Goal: Task Accomplishment & Management: Manage account settings

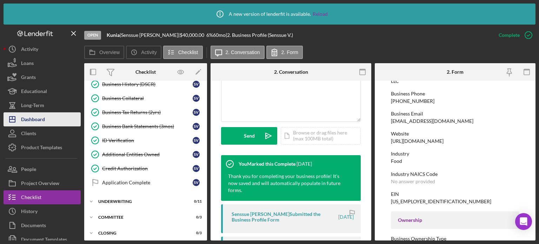
click at [55, 118] on button "Icon/Dashboard Dashboard" at bounding box center [42, 119] width 77 height 14
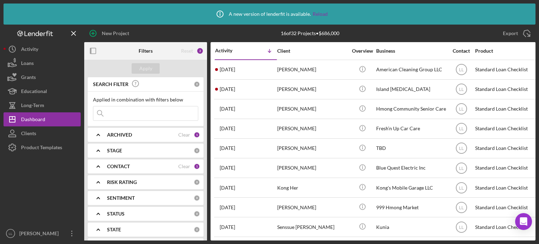
click at [315, 9] on div "Icon/Info A new version of lenderfit is available. Reload" at bounding box center [269, 14] width 116 height 18
click at [318, 13] on link "Reload" at bounding box center [319, 14] width 15 height 6
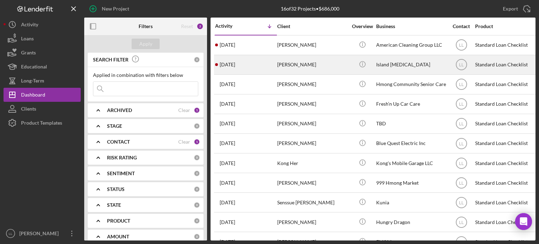
click at [258, 61] on div "[DATE] [PERSON_NAME]" at bounding box center [245, 64] width 61 height 19
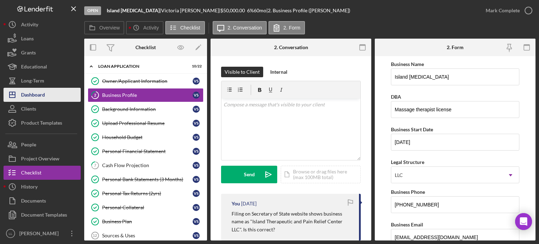
click at [48, 95] on button "Icon/Dashboard Dashboard" at bounding box center [42, 95] width 77 height 14
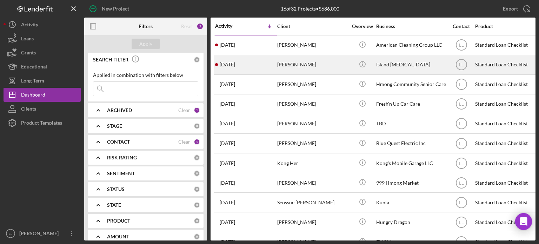
click at [264, 65] on div "[DATE] [PERSON_NAME]" at bounding box center [245, 64] width 61 height 19
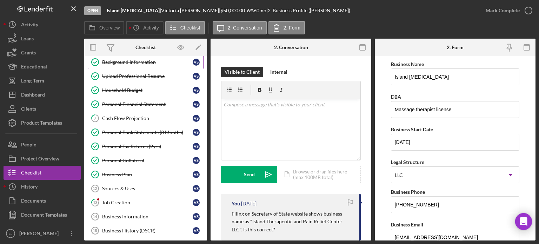
scroll to position [105, 0]
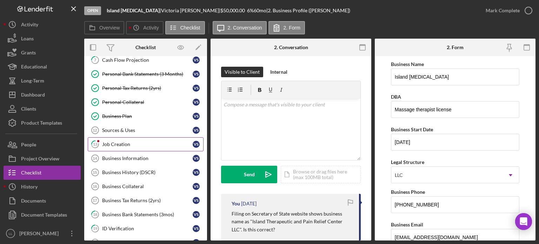
click at [151, 146] on link "13 Job Creation V S" at bounding box center [146, 144] width 116 height 14
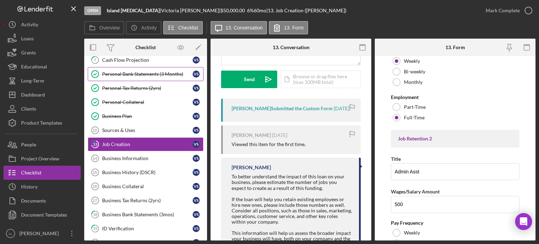
scroll to position [175, 0]
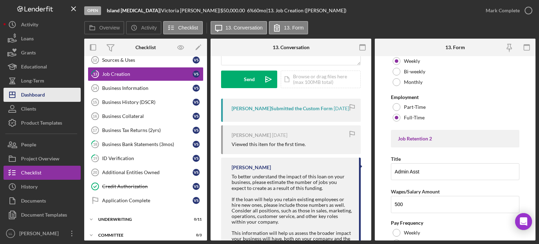
click at [52, 101] on button "Icon/Dashboard Dashboard" at bounding box center [42, 95] width 77 height 14
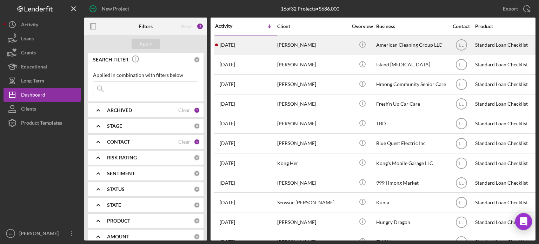
click at [267, 47] on div "[DATE] [PERSON_NAME]" at bounding box center [245, 45] width 61 height 19
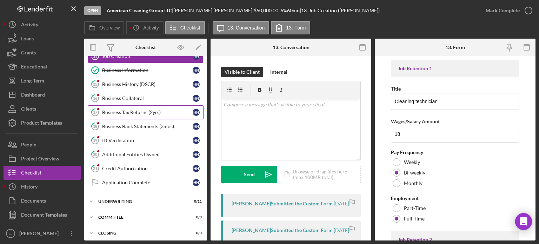
scroll to position [158, 0]
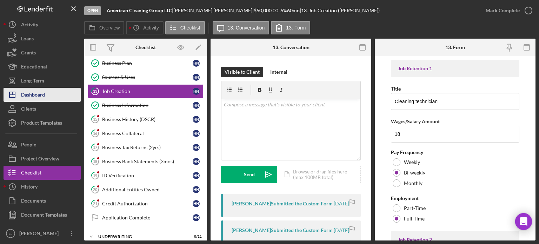
click at [55, 95] on button "Icon/Dashboard Dashboard" at bounding box center [42, 95] width 77 height 14
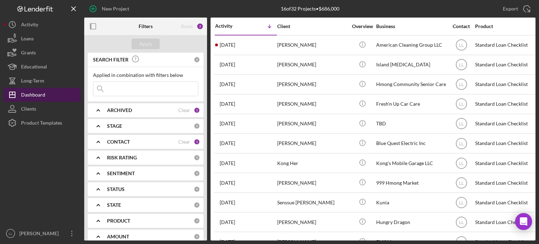
click at [37, 92] on div "Dashboard" at bounding box center [33, 96] width 24 height 16
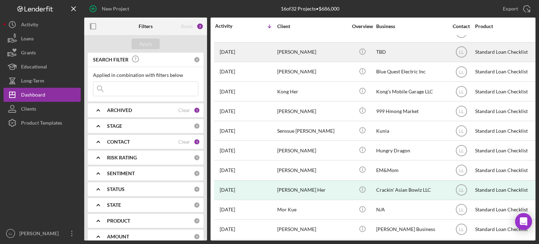
scroll to position [118, 0]
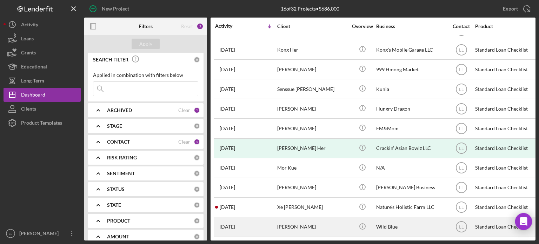
click at [310, 221] on div "[PERSON_NAME]" at bounding box center [312, 226] width 70 height 19
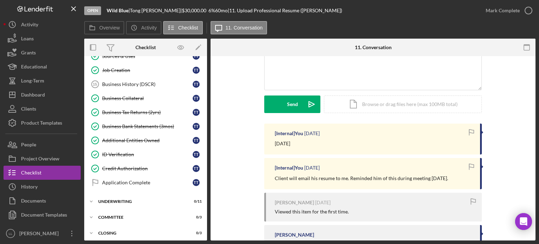
scroll to position [105, 0]
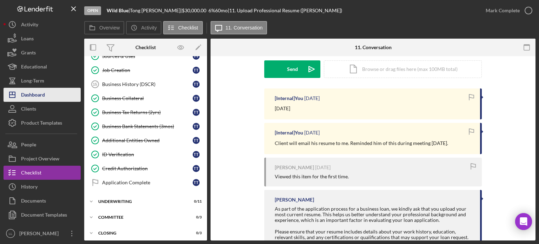
click at [34, 96] on div "Dashboard" at bounding box center [33, 96] width 24 height 16
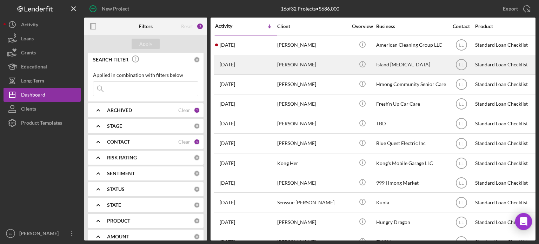
click at [260, 69] on div "[DATE] [PERSON_NAME]" at bounding box center [245, 64] width 61 height 19
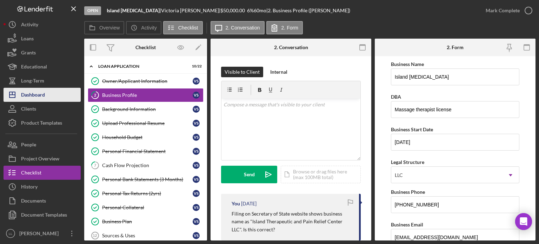
click at [35, 94] on div "Dashboard" at bounding box center [33, 96] width 24 height 16
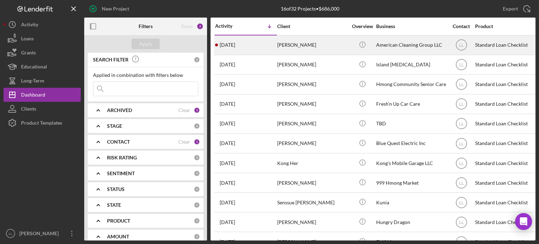
click at [342, 49] on div "[PERSON_NAME]" at bounding box center [312, 45] width 70 height 19
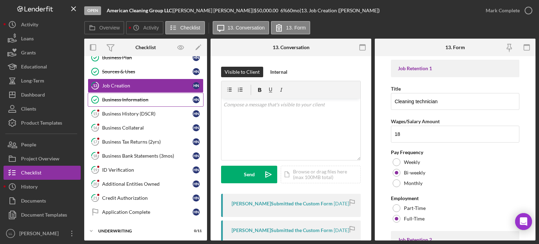
scroll to position [123, 0]
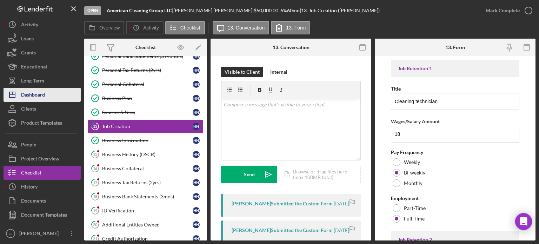
click at [45, 96] on button "Icon/Dashboard Dashboard" at bounding box center [42, 95] width 77 height 14
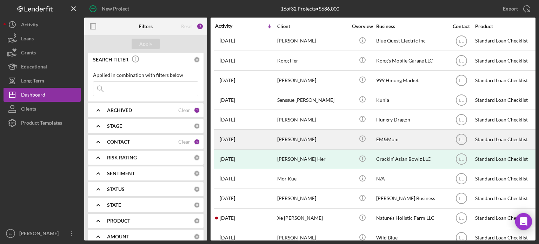
scroll to position [118, 0]
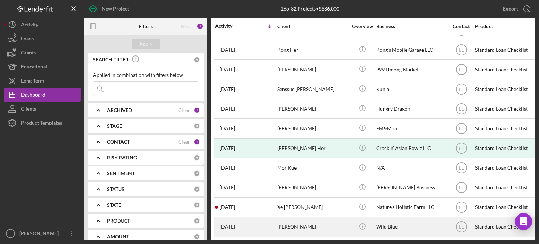
click at [300, 231] on td "[PERSON_NAME]" at bounding box center [313, 227] width 72 height 20
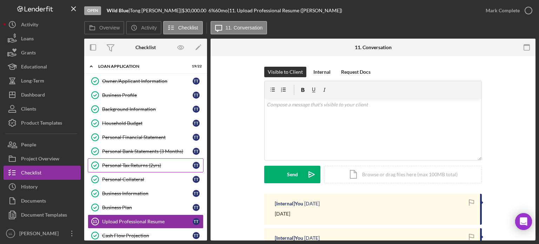
scroll to position [140, 0]
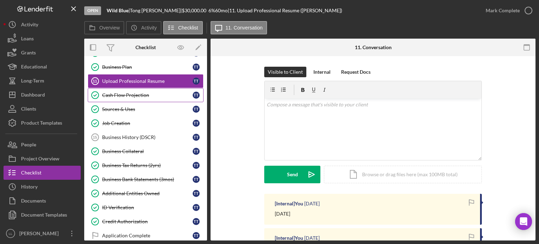
click at [144, 95] on div "Cash Flow Projection" at bounding box center [147, 95] width 90 height 6
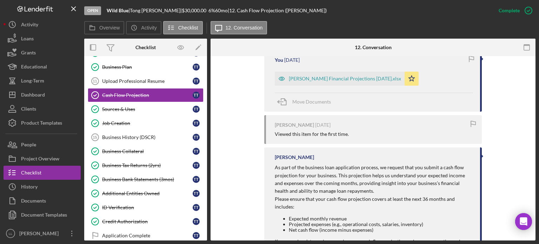
scroll to position [232, 0]
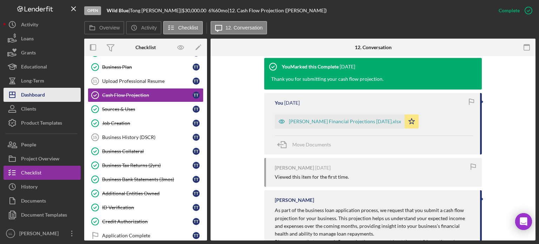
click at [47, 95] on button "Icon/Dashboard Dashboard" at bounding box center [42, 95] width 77 height 14
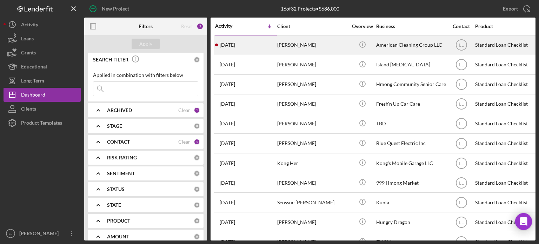
click at [273, 48] on div "[DATE] [PERSON_NAME]" at bounding box center [245, 45] width 61 height 19
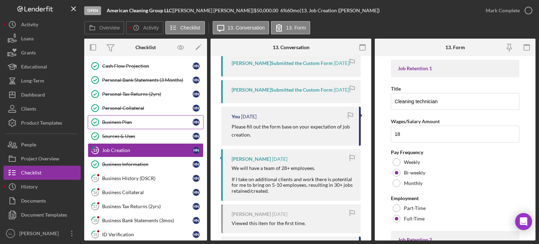
scroll to position [64, 0]
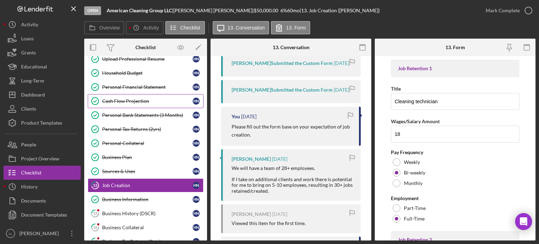
click at [146, 102] on div "Cash Flow Projection" at bounding box center [147, 101] width 90 height 6
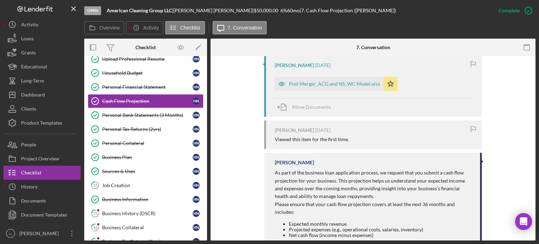
scroll to position [280, 0]
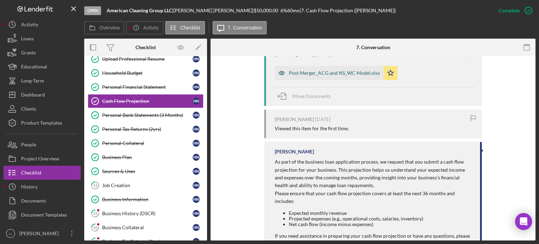
drag, startPoint x: 317, startPoint y: 72, endPoint x: 302, endPoint y: 75, distance: 15.1
drag, startPoint x: 302, startPoint y: 75, endPoint x: 293, endPoint y: 74, distance: 9.1
click at [293, 74] on div "Post Merger_ACG and NS_WC Model.xlsx" at bounding box center [334, 73] width 91 height 6
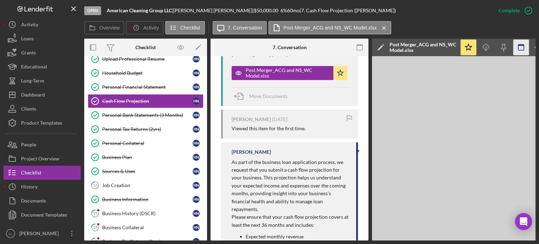
click at [523, 49] on icon "button" at bounding box center [521, 48] width 16 height 16
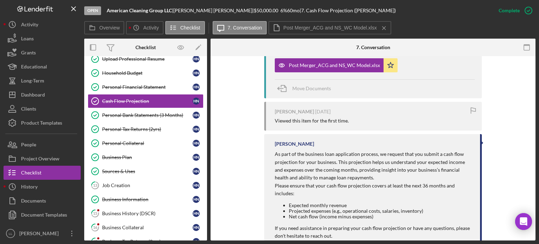
scroll to position [280, 0]
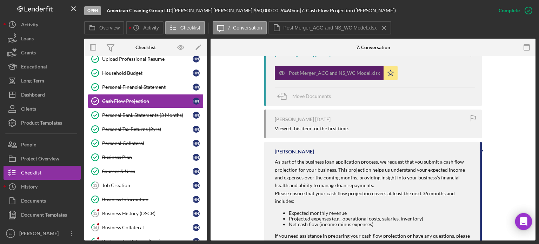
click at [334, 79] on div "Post Merger_ACG and NS_WC Model.xlsx" at bounding box center [329, 73] width 109 height 14
click at [333, 74] on div "Post Merger_ACG and NS_WC Model.xlsx" at bounding box center [334, 73] width 91 height 6
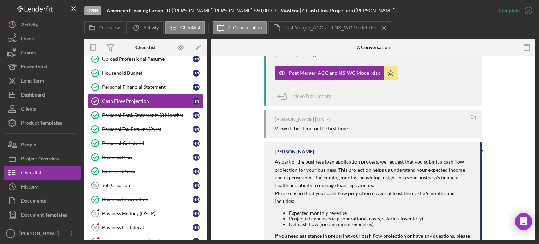
scroll to position [140, 0]
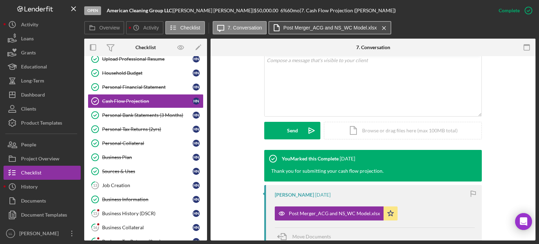
click at [322, 33] on button "Post Merger_ACG and NS_WC Model.xlsx Icon/Menu Close" at bounding box center [329, 27] width 123 height 13
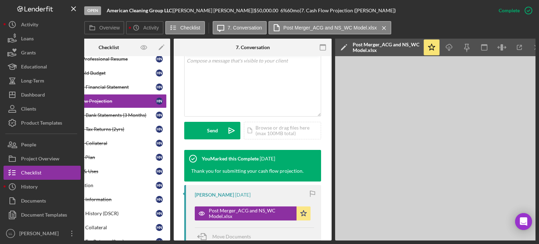
scroll to position [0, 46]
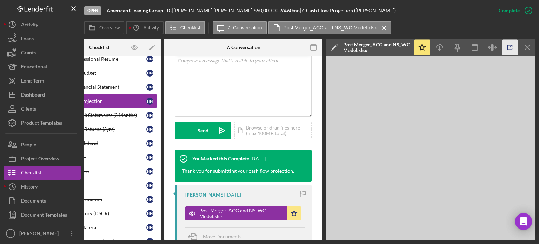
click at [509, 50] on icon "button" at bounding box center [510, 48] width 16 height 16
drag, startPoint x: 141, startPoint y: 241, endPoint x: 126, endPoint y: 242, distance: 14.8
click at [95, 241] on div "Open American Cleaning Group LLC | [PERSON_NAME] | $50,000.00 6 % 60 mo | 7. Ca…" at bounding box center [269, 122] width 539 height 244
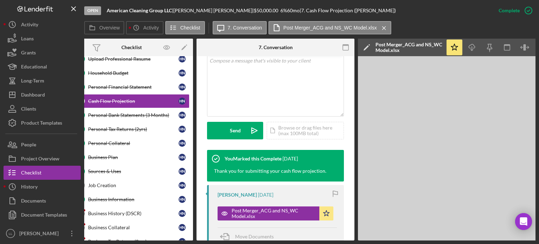
scroll to position [0, 0]
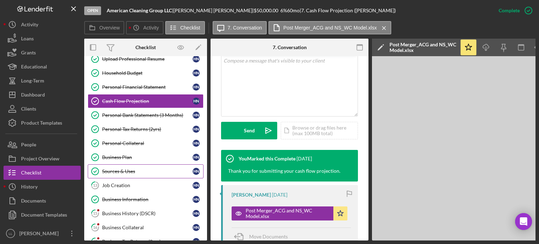
click at [146, 173] on link "Sources & Uses Sources & Uses H N" at bounding box center [146, 171] width 116 height 14
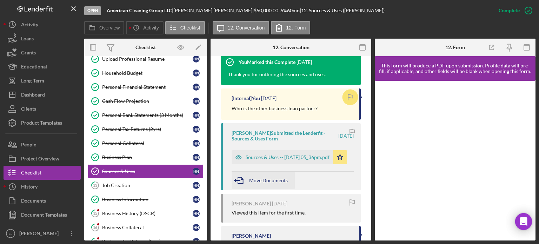
scroll to position [245, 0]
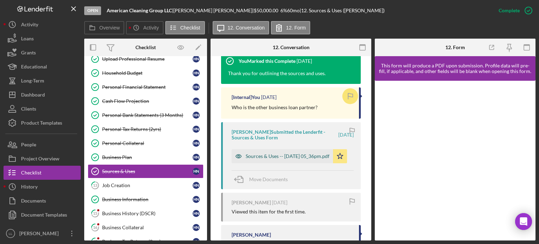
click at [271, 155] on div "Sources & Uses -- [DATE] 05_36pm.pdf" at bounding box center [287, 156] width 84 height 6
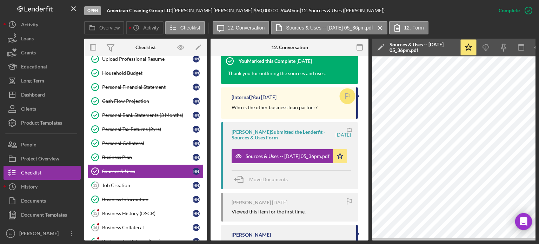
drag, startPoint x: 381, startPoint y: 240, endPoint x: 409, endPoint y: 239, distance: 27.7
click at [409, 239] on div "Open American Cleaning Group LLC | [PERSON_NAME] | $50,000.00 6 % 60 mo | 12. S…" at bounding box center [269, 122] width 539 height 244
click at [413, 242] on div "Open American Cleaning Group LLC | [PERSON_NAME] | $50,000.00 6 % 60 mo | 12. S…" at bounding box center [269, 122] width 539 height 244
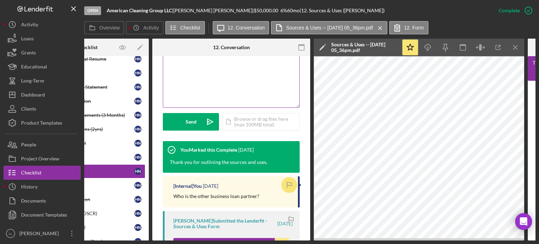
scroll to position [70, 0]
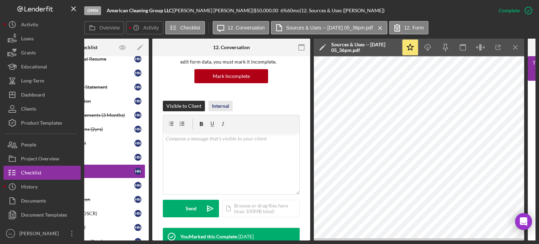
click at [225, 102] on div "Internal" at bounding box center [220, 106] width 17 height 11
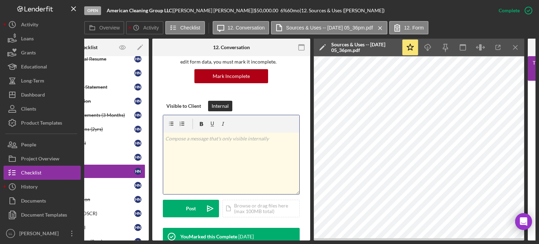
drag, startPoint x: 238, startPoint y: 167, endPoint x: 245, endPoint y: 163, distance: 7.8
click at [241, 164] on div "v Color teal Color pink Remove color Add row above Add row below Add column bef…" at bounding box center [231, 163] width 136 height 61
click at [187, 104] on div "Visible to Client" at bounding box center [183, 106] width 35 height 11
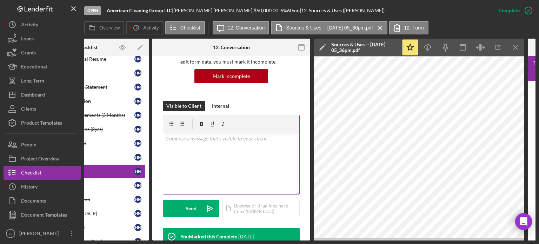
click at [214, 151] on div "v Color teal Color pink Remove color Add row above Add row below Add column bef…" at bounding box center [231, 163] width 136 height 61
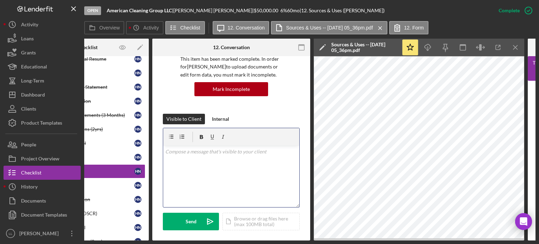
scroll to position [35, 0]
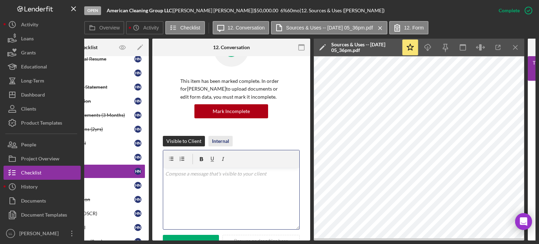
click at [219, 142] on div "Internal" at bounding box center [220, 141] width 17 height 11
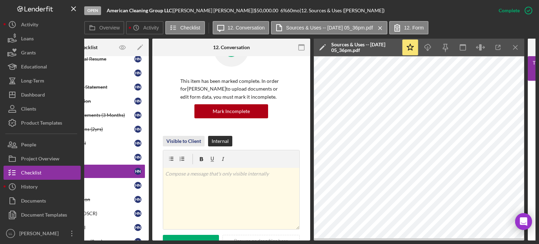
click at [197, 139] on div "Visible to Client" at bounding box center [183, 141] width 35 height 11
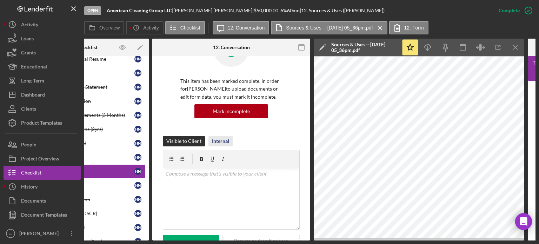
click at [228, 139] on button "Internal" at bounding box center [220, 141] width 24 height 11
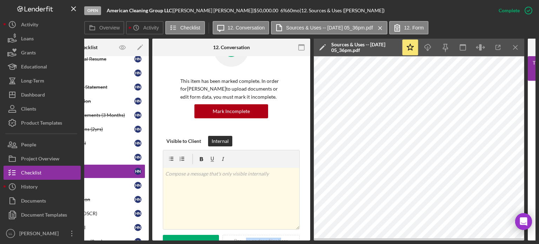
drag, startPoint x: 279, startPoint y: 241, endPoint x: 245, endPoint y: 239, distance: 33.7
click at [245, 239] on div "Open American Cleaning Group LLC | [PERSON_NAME] | $50,000.00 6 % 60 mo | 12. S…" at bounding box center [269, 122] width 539 height 244
click at [195, 141] on div "Visible to Client" at bounding box center [183, 141] width 35 height 11
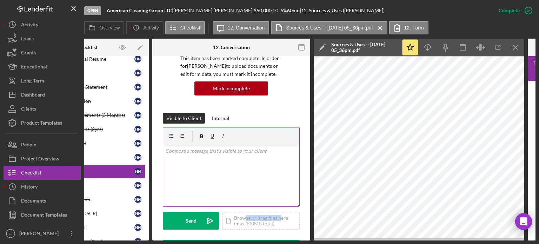
scroll to position [70, 0]
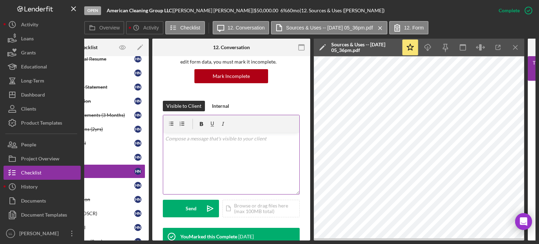
click at [247, 166] on div "v Color teal Color pink Remove color Add row above Add row below Add column bef…" at bounding box center [231, 163] width 136 height 61
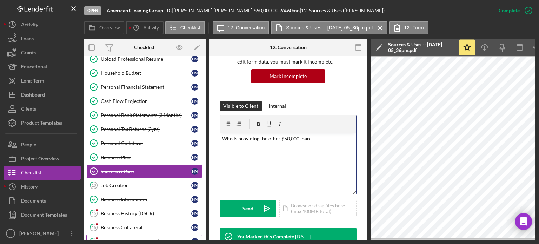
scroll to position [0, 1]
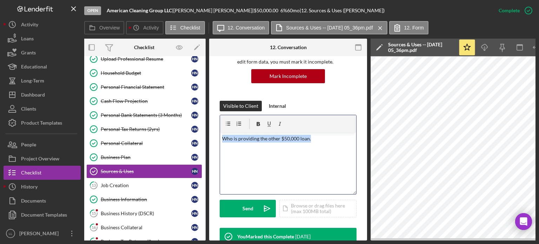
drag, startPoint x: 312, startPoint y: 139, endPoint x: 208, endPoint y: 138, distance: 104.5
click at [208, 138] on div "Overview Internal Workflow Stage Open Icon/Dropdown Arrow Archive (can unarchiv…" at bounding box center [309, 140] width 451 height 202
click at [311, 136] on p "Who is providing the other $50,000 loan." at bounding box center [288, 139] width 132 height 8
drag, startPoint x: 315, startPoint y: 143, endPoint x: 207, endPoint y: 147, distance: 107.7
click at [199, 150] on div "Overview Internal Workflow Stage Open Icon/Dropdown Arrow Archive (can unarchiv…" at bounding box center [309, 140] width 451 height 202
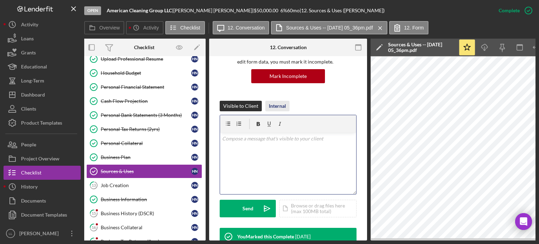
click at [283, 106] on div "Internal" at bounding box center [277, 106] width 17 height 11
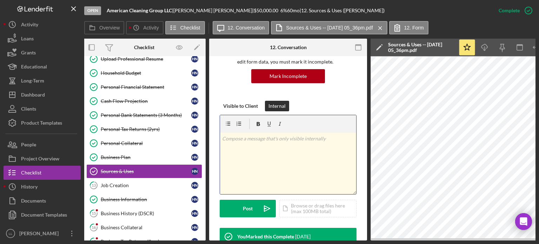
click at [275, 147] on div "v Color teal Color pink Remove color Add row above Add row below Add column bef…" at bounding box center [288, 163] width 136 height 61
click at [325, 155] on div "v Color teal Color pink Remove color Add row above Add row below Add column bef…" at bounding box center [288, 163] width 136 height 61
click at [309, 138] on p "Who is providing the other $50,000 loan? Will need proof of funds for his $50,0…" at bounding box center [288, 143] width 132 height 16
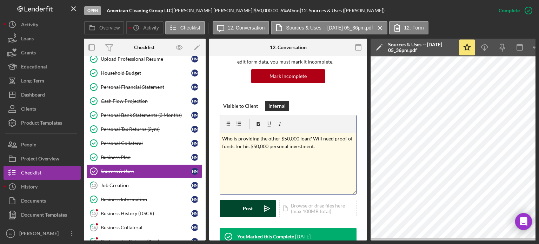
click at [259, 207] on icon "Icon/icon-invite-send" at bounding box center [267, 209] width 18 height 18
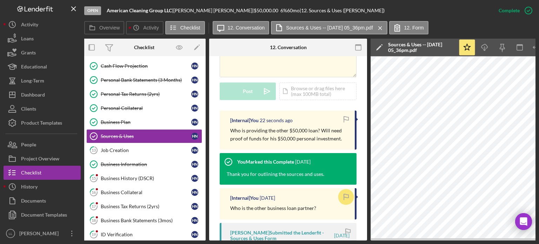
scroll to position [175, 0]
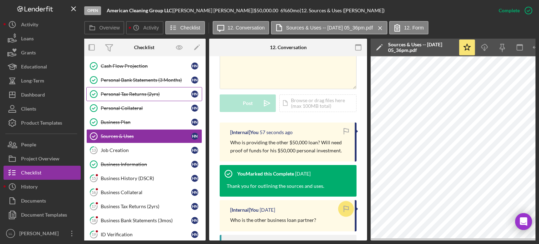
click at [163, 95] on link "Personal Tax Returns (2yrs) Personal Tax Returns (2yrs) H N" at bounding box center [144, 94] width 116 height 14
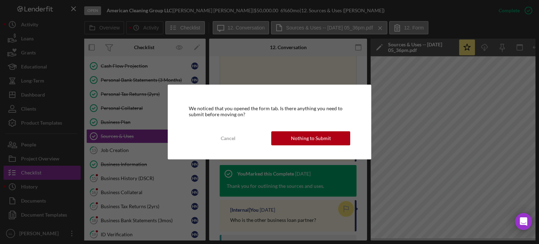
click at [292, 140] on div "Nothing to Submit" at bounding box center [311, 138] width 40 height 14
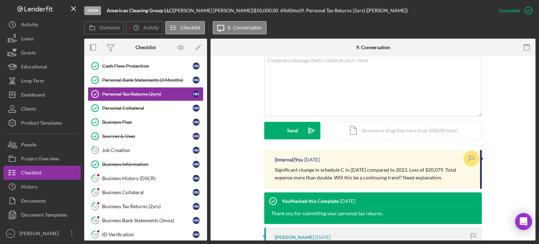
scroll to position [245, 0]
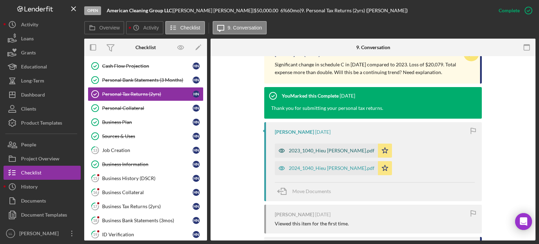
click at [338, 149] on div "2023_1040_Hieu [PERSON_NAME].pdf" at bounding box center [332, 151] width 86 height 6
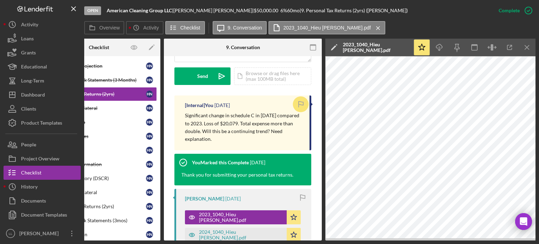
scroll to position [253, 0]
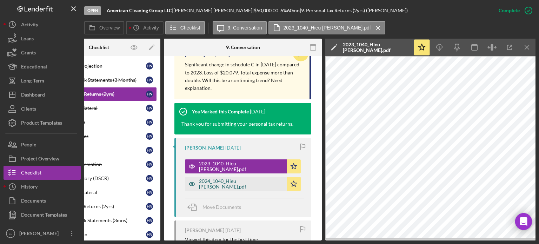
click at [242, 182] on div "2024_1040_Hieu [PERSON_NAME].pdf" at bounding box center [241, 183] width 84 height 11
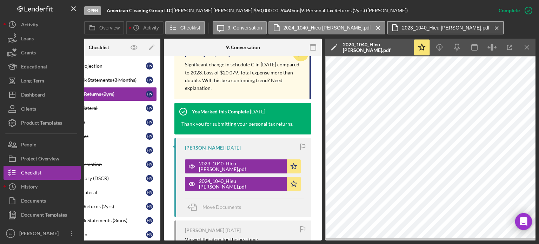
click at [402, 27] on label "2023_1040_Hieu [PERSON_NAME].pdf" at bounding box center [445, 28] width 87 height 6
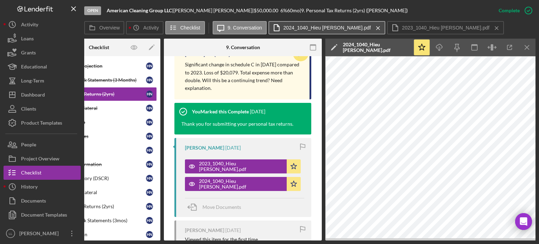
click at [329, 23] on button "2024_1040_Hieu [PERSON_NAME].pdf Icon/Menu Close" at bounding box center [326, 27] width 117 height 13
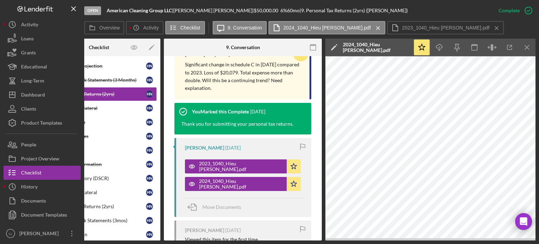
scroll to position [0, 0]
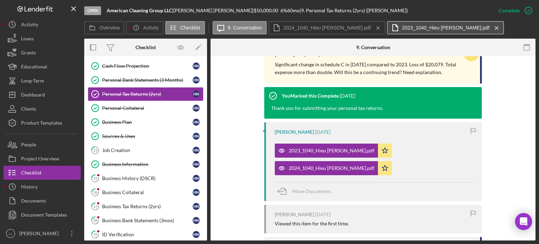
click at [397, 31] on button "2023_1040_Hieu [PERSON_NAME].pdf Icon/Menu Close" at bounding box center [445, 27] width 117 height 13
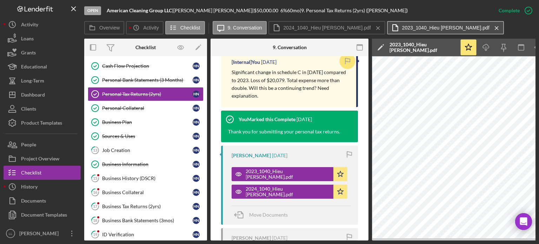
scroll to position [253, 0]
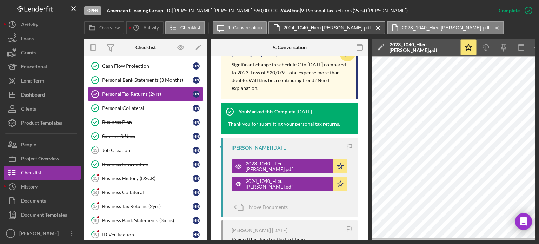
click at [340, 28] on label "2024_1040_Hieu [PERSON_NAME].pdf" at bounding box center [326, 28] width 87 height 6
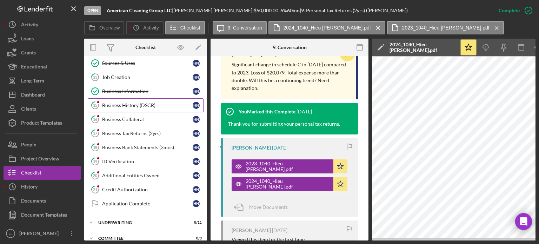
scroll to position [160, 0]
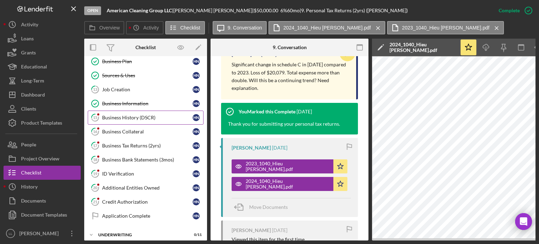
click at [164, 115] on div "Business History (DSCR)" at bounding box center [147, 118] width 90 height 6
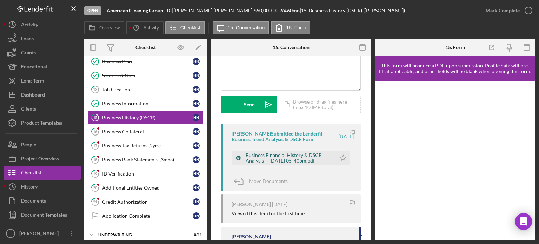
scroll to position [70, 0]
click at [302, 157] on div "Business Financial History & DSCR Analysis -- [DATE] 05_40pm.pdf" at bounding box center [288, 157] width 87 height 11
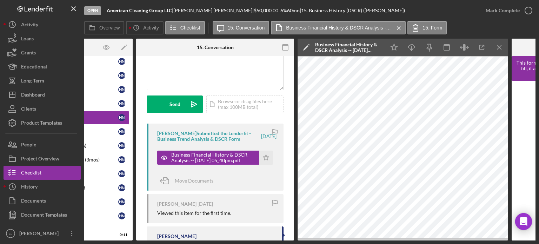
scroll to position [0, 77]
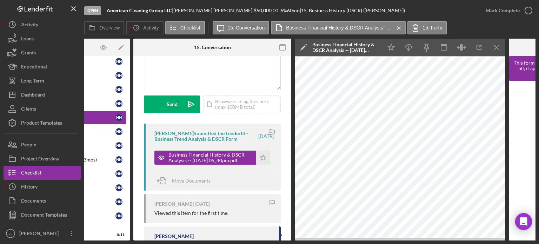
drag, startPoint x: 193, startPoint y: 240, endPoint x: 163, endPoint y: 242, distance: 30.2
click at [163, 242] on div "Open American Cleaning Group LLC | [PERSON_NAME] | $50,000.00 6 % 60 mo | 15. B…" at bounding box center [269, 122] width 539 height 244
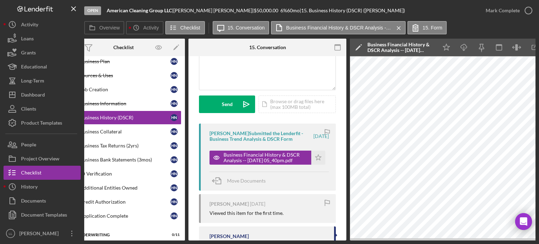
scroll to position [0, 0]
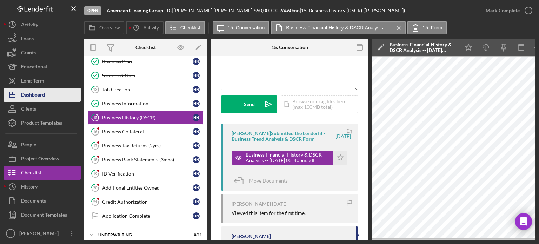
click at [40, 91] on div "Dashboard" at bounding box center [33, 96] width 24 height 16
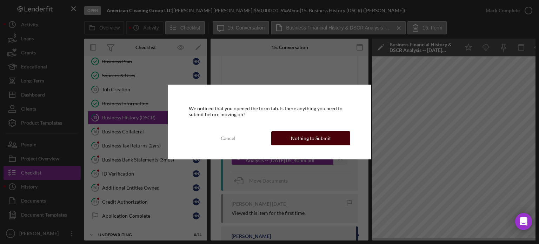
click at [315, 137] on div "Nothing to Submit" at bounding box center [311, 138] width 40 height 14
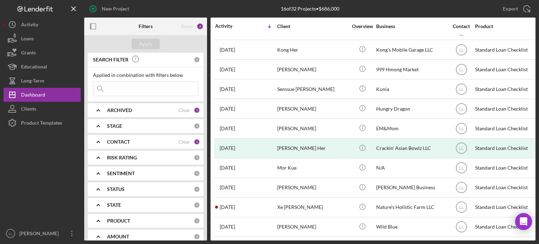
scroll to position [118, 0]
click at [29, 95] on div "Dashboard" at bounding box center [33, 96] width 24 height 16
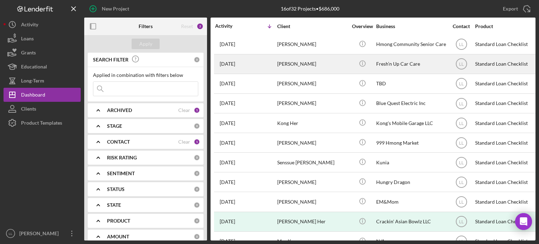
scroll to position [0, 0]
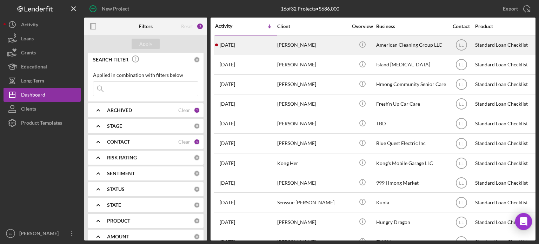
click at [254, 48] on div "[DATE] [PERSON_NAME]" at bounding box center [245, 45] width 61 height 19
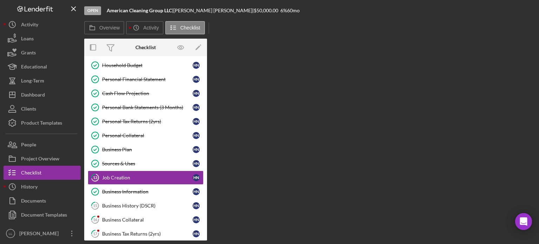
scroll to position [99, 0]
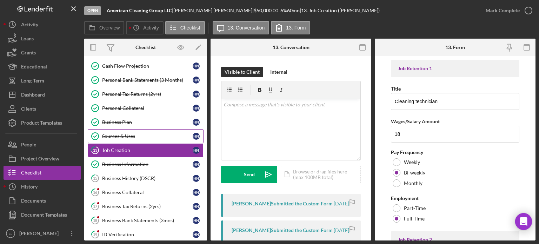
click at [149, 137] on link "Sources & Uses Sources & Uses H N" at bounding box center [146, 136] width 116 height 14
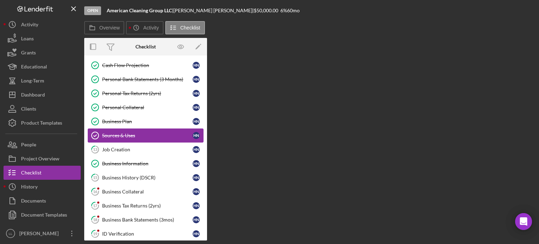
click at [127, 130] on link "Sources & Uses Sources & Uses H N" at bounding box center [146, 135] width 116 height 14
click at [128, 130] on link "Sources & Uses Sources & Uses H N" at bounding box center [146, 135] width 116 height 14
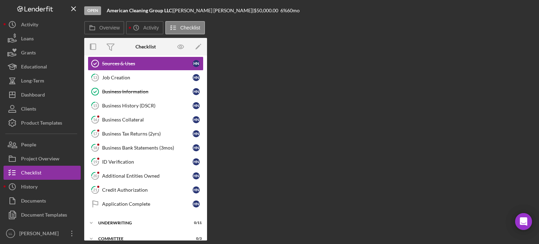
scroll to position [192, 0]
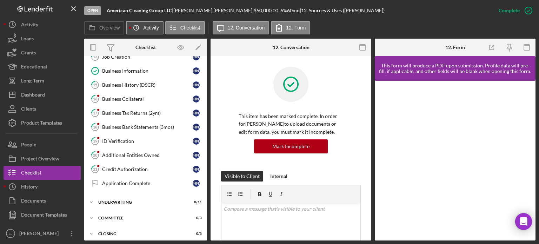
click at [151, 25] on label "Activity" at bounding box center [150, 28] width 15 height 6
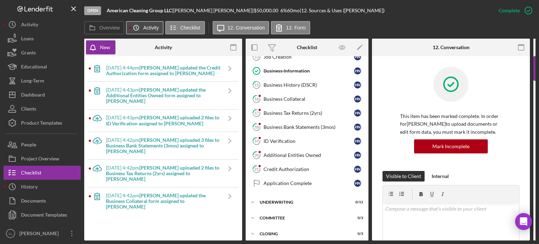
click at [151, 25] on label "Activity" at bounding box center [150, 28] width 15 height 6
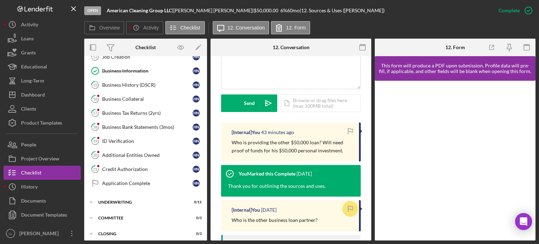
scroll to position [316, 0]
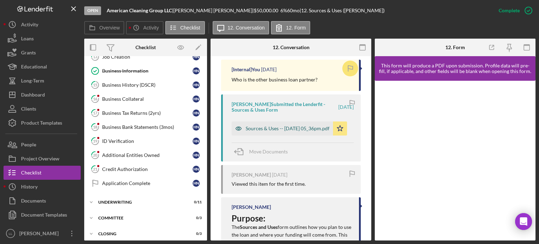
click at [272, 126] on div "Sources & Uses -- [DATE] 05_36pm.pdf" at bounding box center [287, 129] width 84 height 6
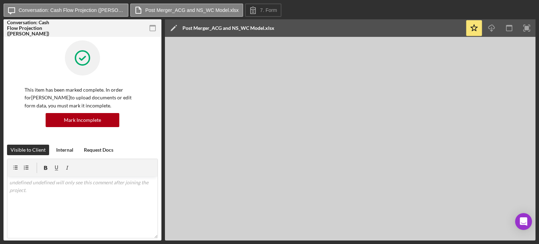
drag, startPoint x: 338, startPoint y: 5, endPoint x: 208, endPoint y: 20, distance: 130.5
click at [338, 5] on div "Icon/Message Conversation: Cash Flow Projection (Hieu N.) Post Merger_ACG and N…" at bounding box center [270, 11] width 532 height 14
